Goal: Information Seeking & Learning: Understand process/instructions

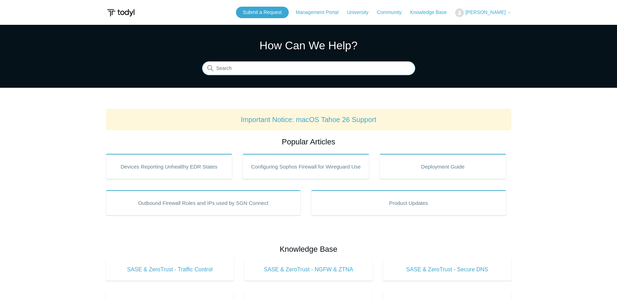
click at [274, 66] on input "Search" at bounding box center [308, 69] width 213 height 14
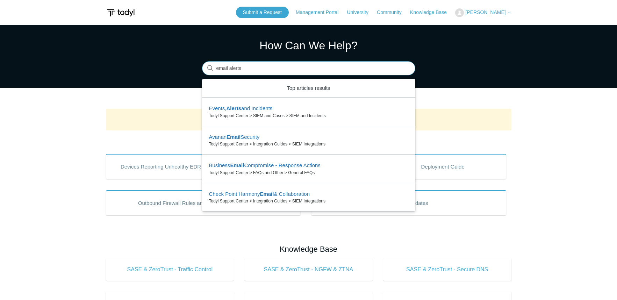
type input "email alerts"
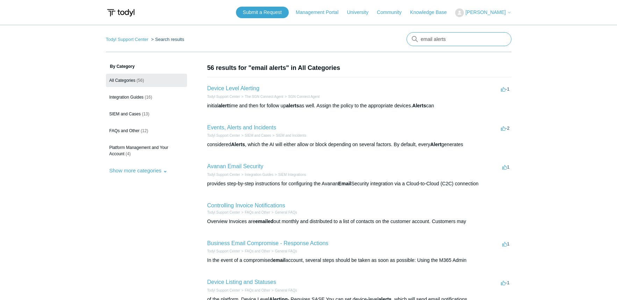
click at [421, 39] on input "email alerts" at bounding box center [459, 39] width 105 height 14
type input "setup email alerts"
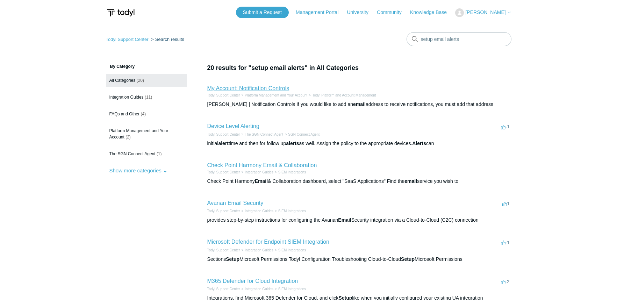
click at [264, 86] on link "My Account: Notification Controls" at bounding box center [248, 88] width 82 height 6
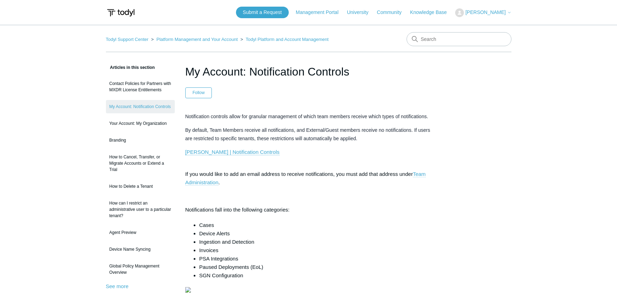
click at [417, 175] on link "Team Administration" at bounding box center [305, 178] width 241 height 15
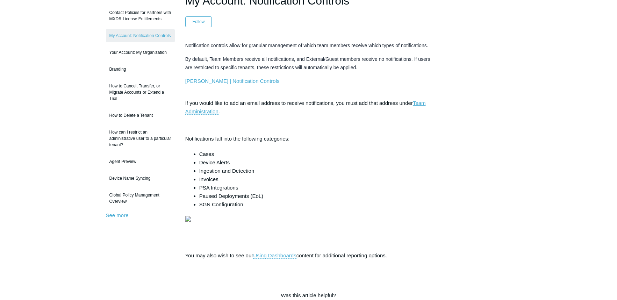
scroll to position [70, 0]
click at [222, 82] on link "[PERSON_NAME] | Notification Controls" at bounding box center [232, 82] width 94 height 6
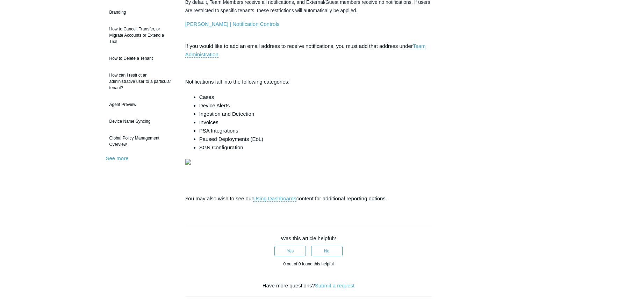
scroll to position [140, 0]
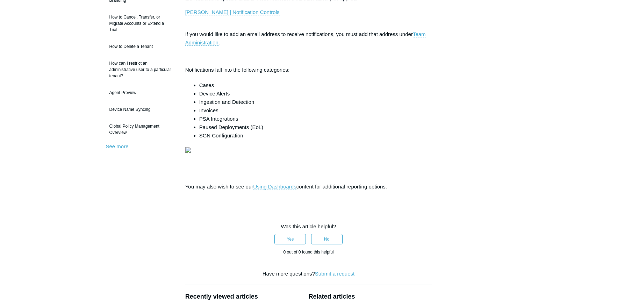
click at [277, 190] on link "Using Dashboards" at bounding box center [274, 187] width 43 height 6
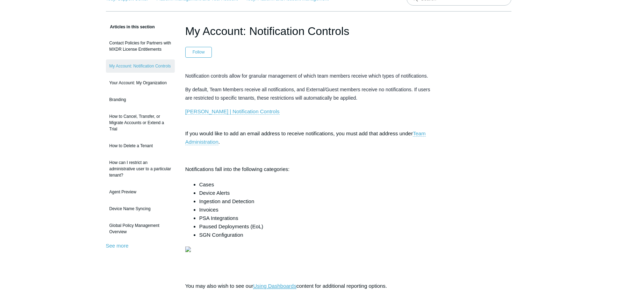
scroll to position [0, 0]
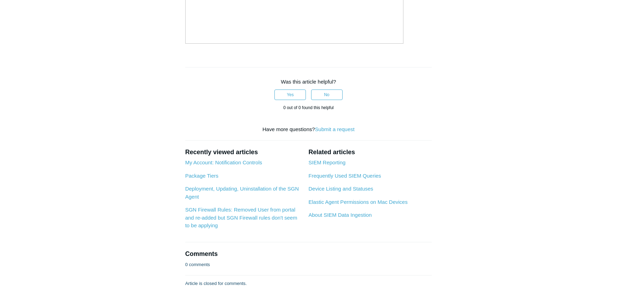
scroll to position [2210, 0]
